Goal: Information Seeking & Learning: Learn about a topic

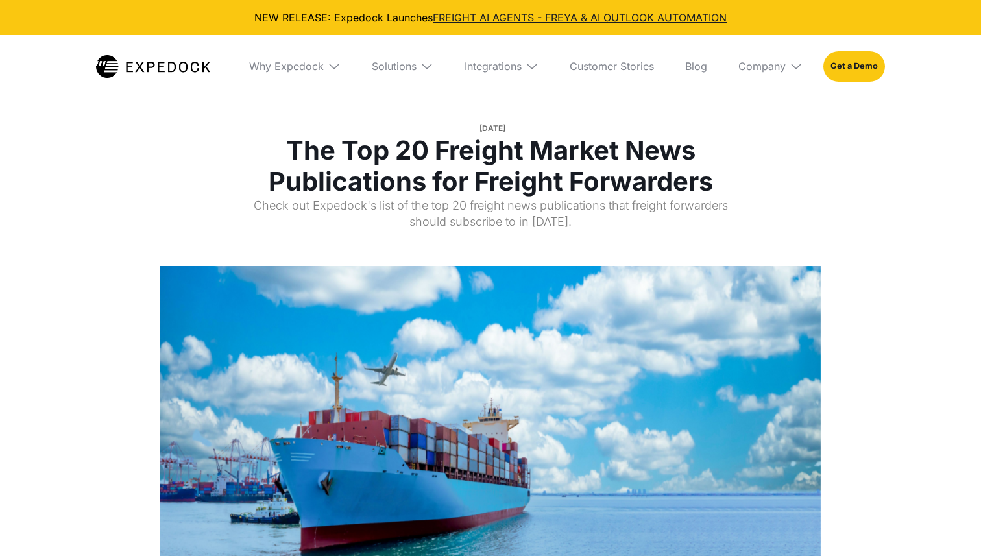
select select
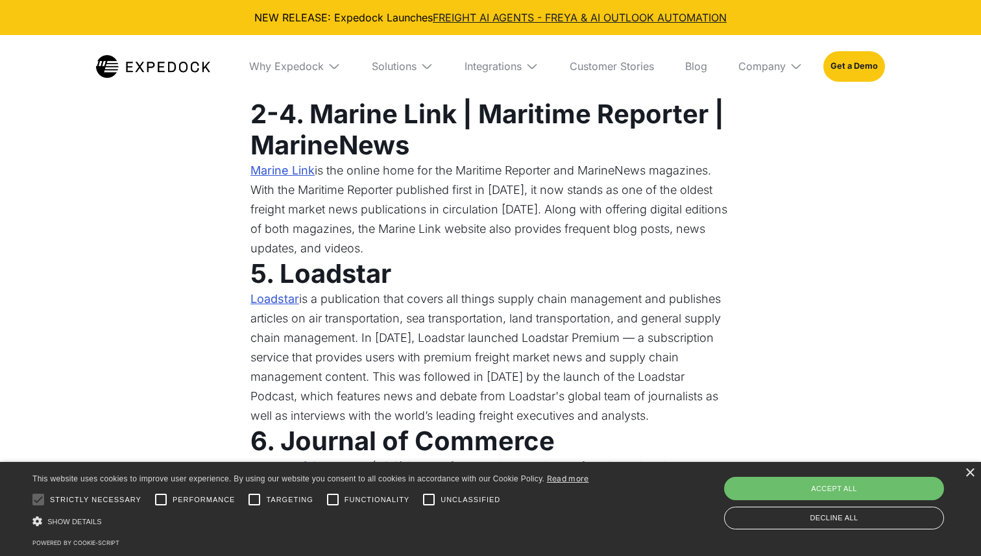
scroll to position [975, 0]
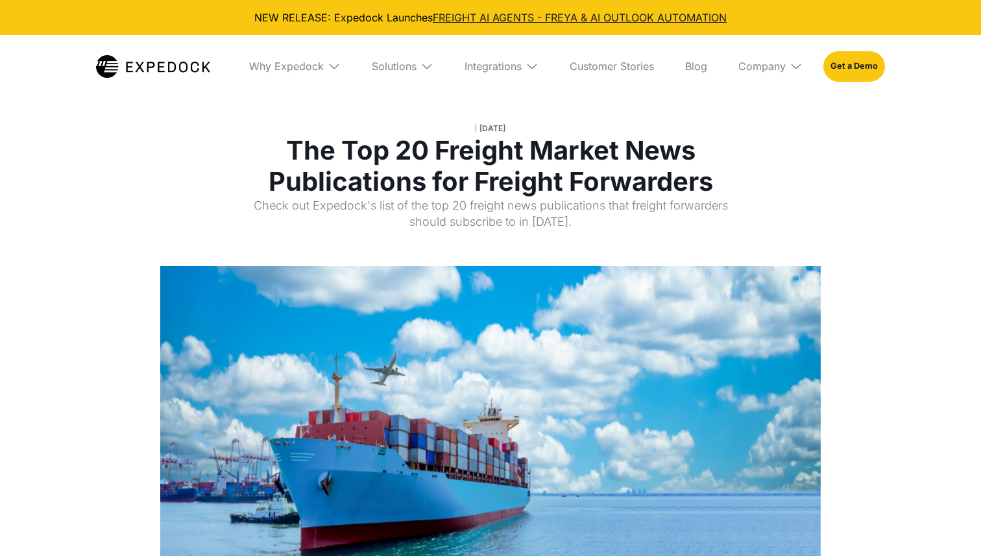
select select
